Goal: Ask a question

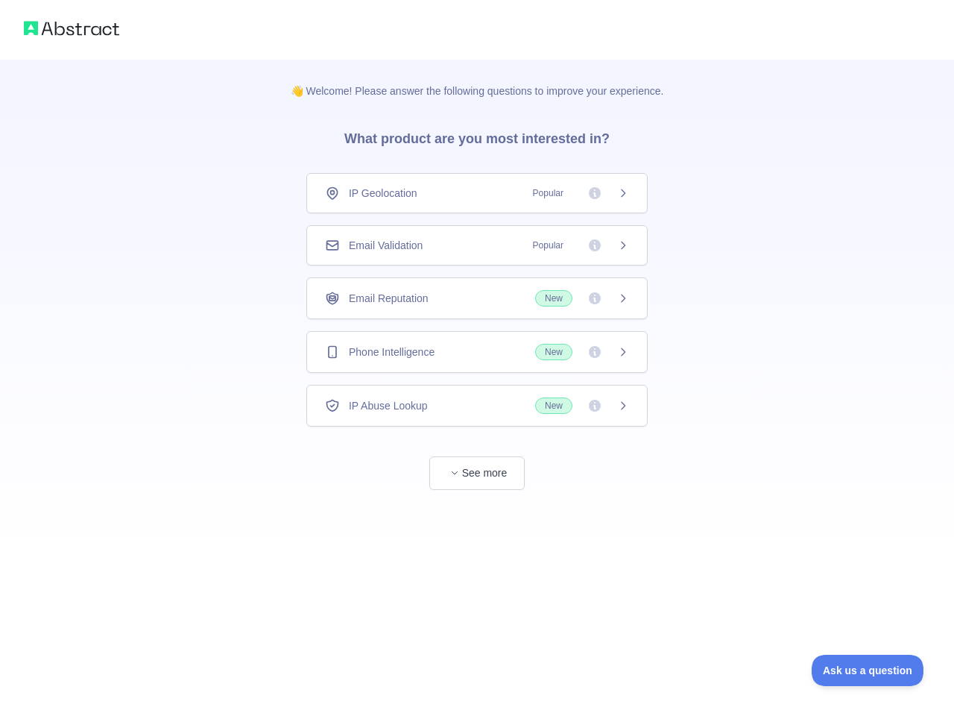
click at [477, 193] on div "IP Geolocation Popular" at bounding box center [477, 193] width 304 height 15
click at [477, 245] on div "Email Validation Popular" at bounding box center [477, 245] width 304 height 15
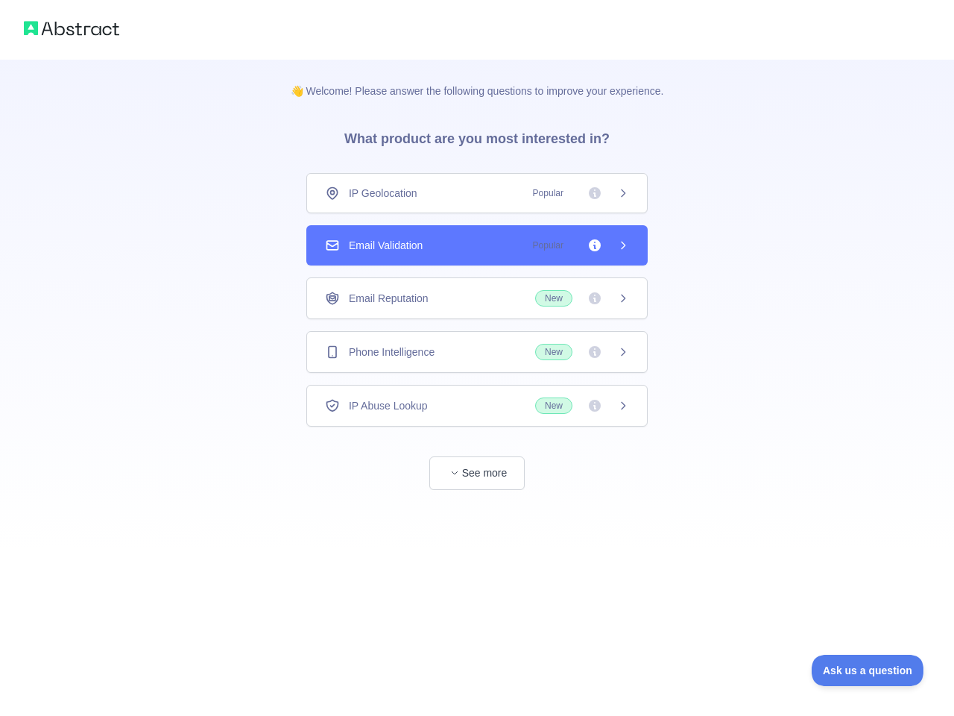
click at [477, 298] on div "Email Reputation New" at bounding box center [477, 298] width 304 height 16
click at [477, 352] on div "👋 Welcome! Please answer the following questions to improve your experience. Wh…" at bounding box center [477, 305] width 421 height 490
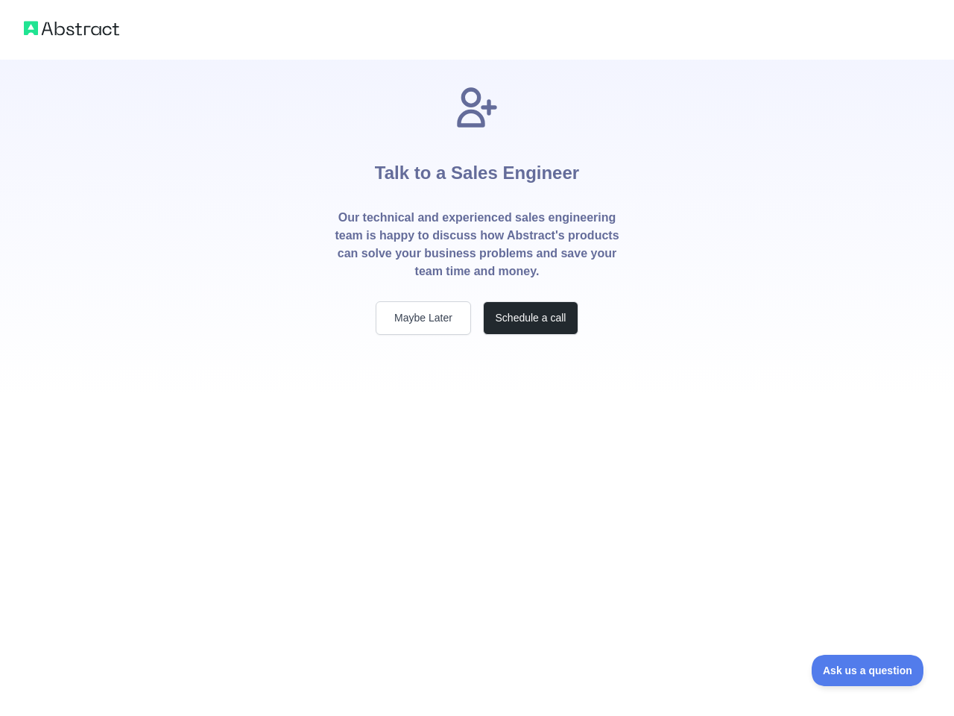
click at [477, 406] on div "Talk to a Sales Engineer Our technical and experienced sales engineering team i…" at bounding box center [477, 358] width 954 height 716
click at [477, 473] on div "Talk to a Sales Engineer Our technical and experienced sales engineering team i…" at bounding box center [477, 358] width 954 height 716
click at [868, 670] on span "Ask us a question" at bounding box center [868, 670] width 112 height 10
